Goal: Information Seeking & Learning: Check status

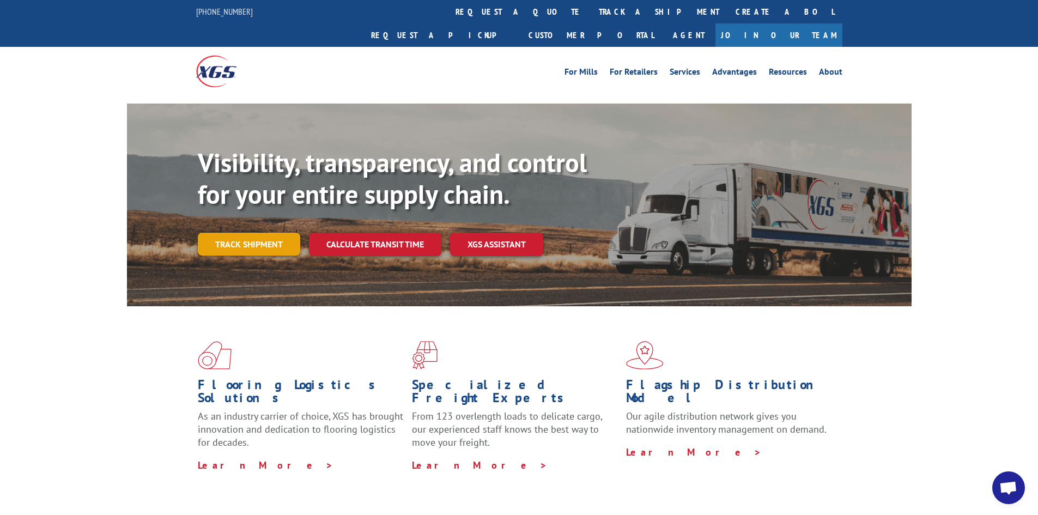
click at [250, 233] on link "Track shipment" at bounding box center [249, 244] width 102 height 23
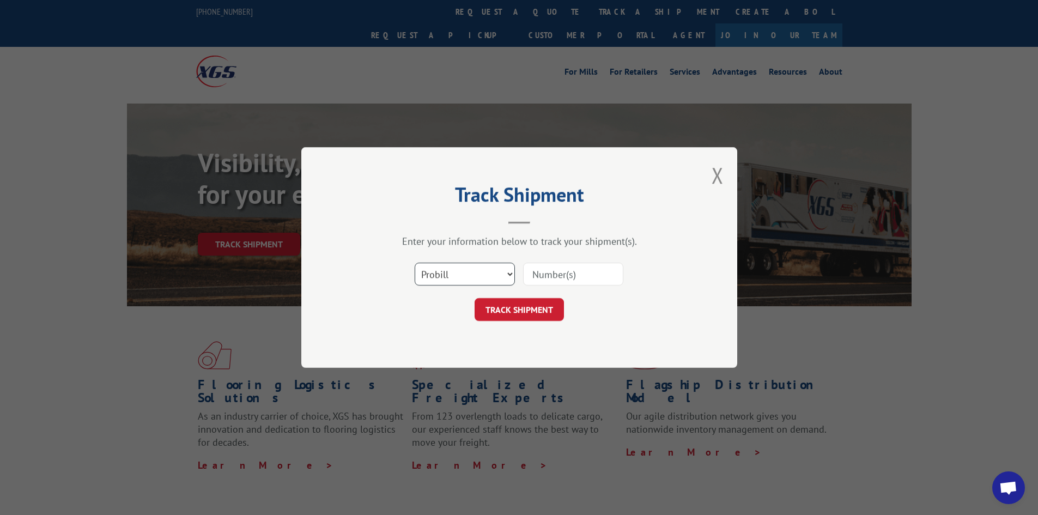
click at [509, 275] on select "Select category... Probill BOL PO" at bounding box center [465, 274] width 100 height 23
select select "bol"
click at [415, 263] on select "Select category... Probill BOL PO" at bounding box center [465, 274] width 100 height 23
click at [545, 279] on input at bounding box center [573, 274] width 100 height 23
type input "5092877"
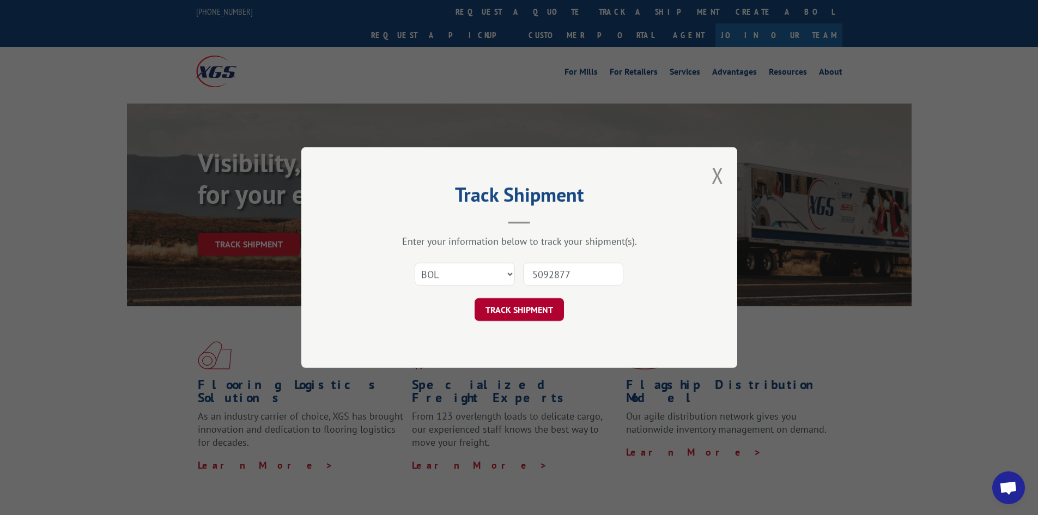
click at [535, 313] on button "TRACK SHIPMENT" at bounding box center [519, 309] width 89 height 23
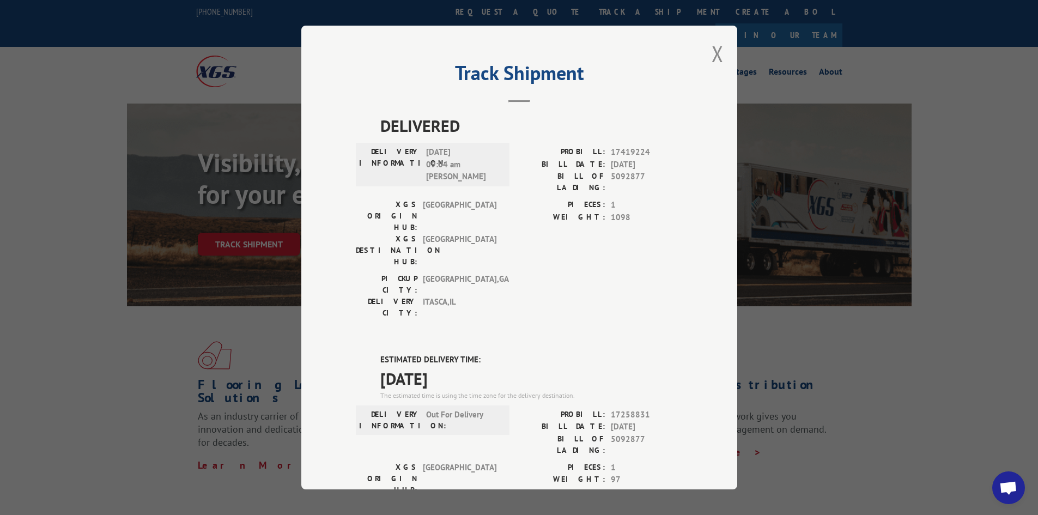
scroll to position [109, 0]
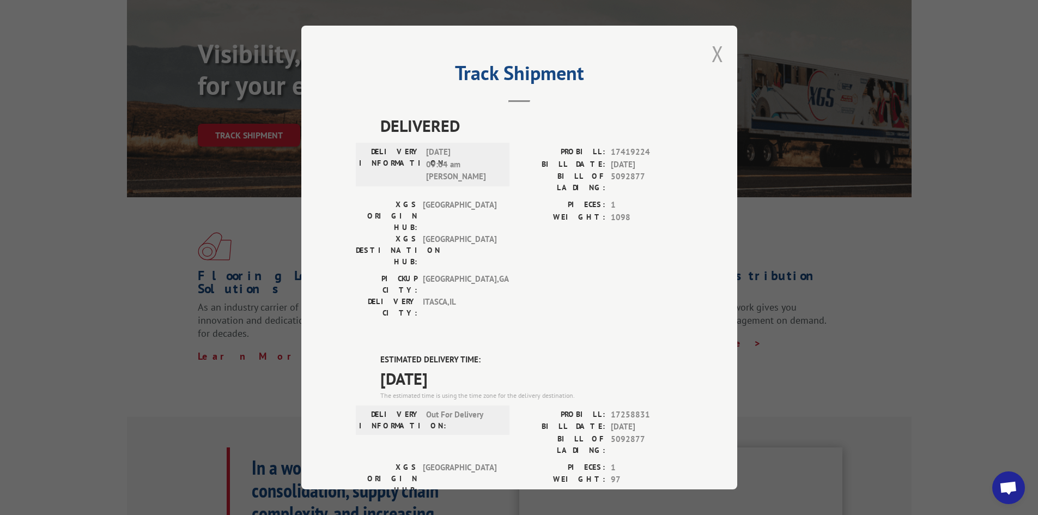
click at [712, 50] on button "Close modal" at bounding box center [718, 53] width 12 height 29
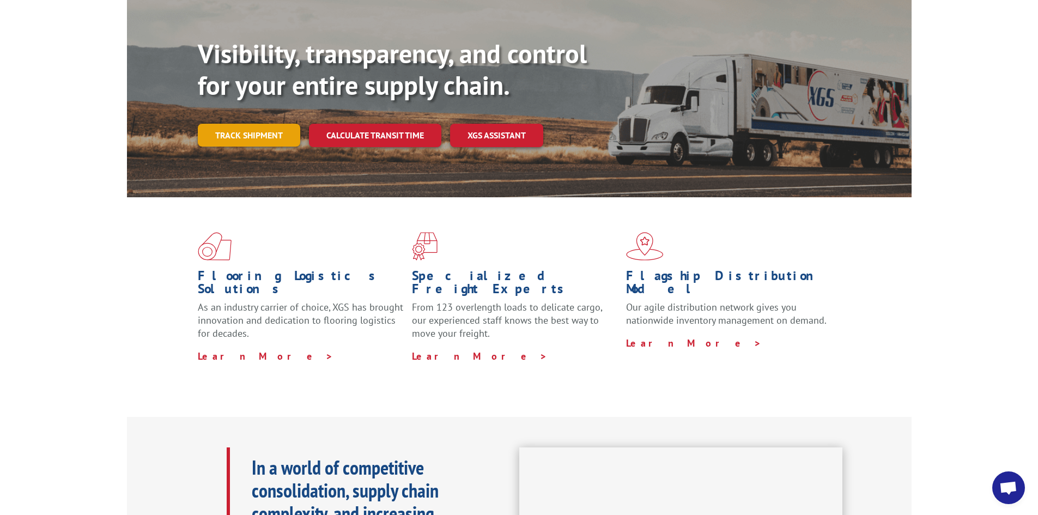
click at [233, 124] on link "Track shipment" at bounding box center [249, 135] width 102 height 23
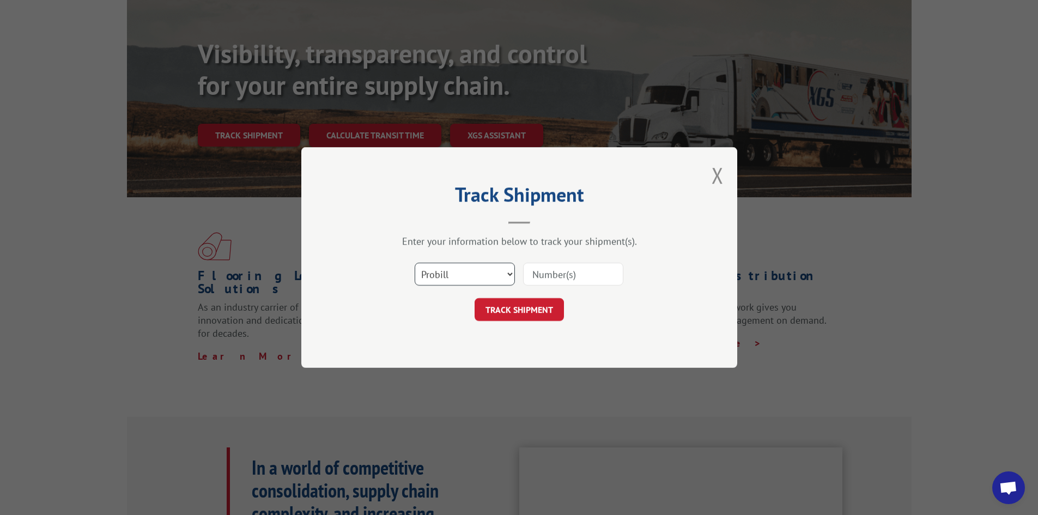
click at [511, 273] on select "Select category... Probill BOL PO" at bounding box center [465, 274] width 100 height 23
select select "bol"
click at [415, 263] on select "Select category... Probill BOL PO" at bounding box center [465, 274] width 100 height 23
click at [559, 271] on input at bounding box center [573, 274] width 100 height 23
type input "5106142"
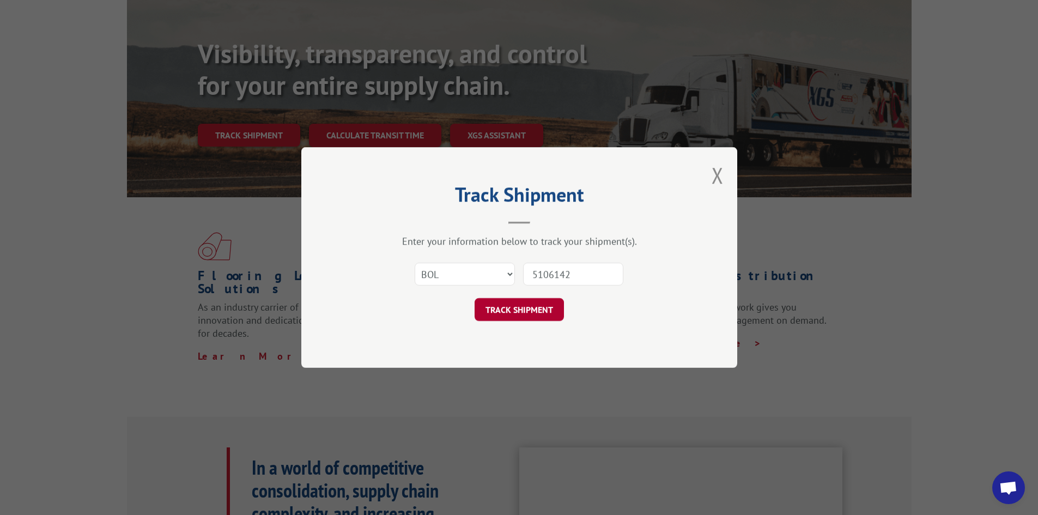
click at [518, 310] on button "TRACK SHIPMENT" at bounding box center [519, 309] width 89 height 23
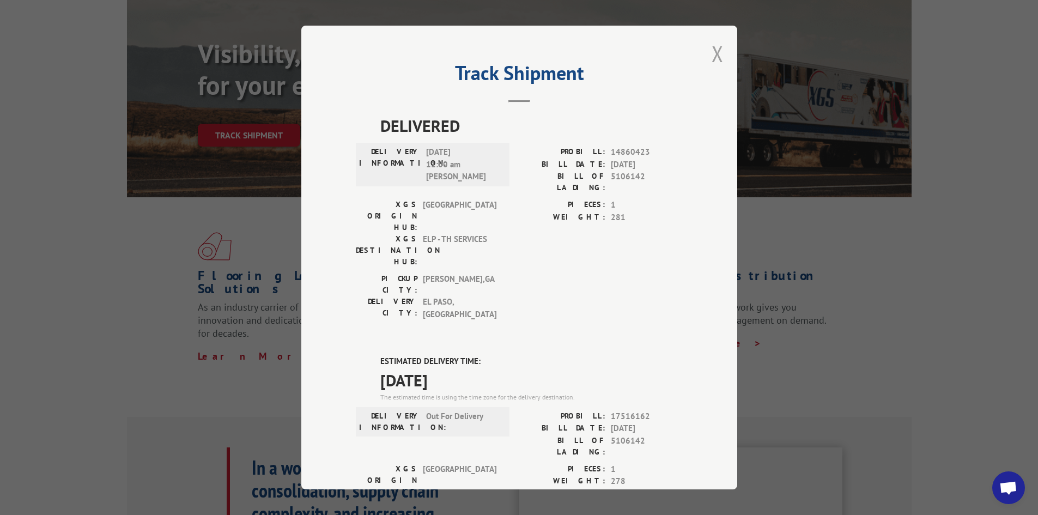
click at [719, 53] on button "Close modal" at bounding box center [718, 53] width 12 height 29
